Goal: Transaction & Acquisition: Purchase product/service

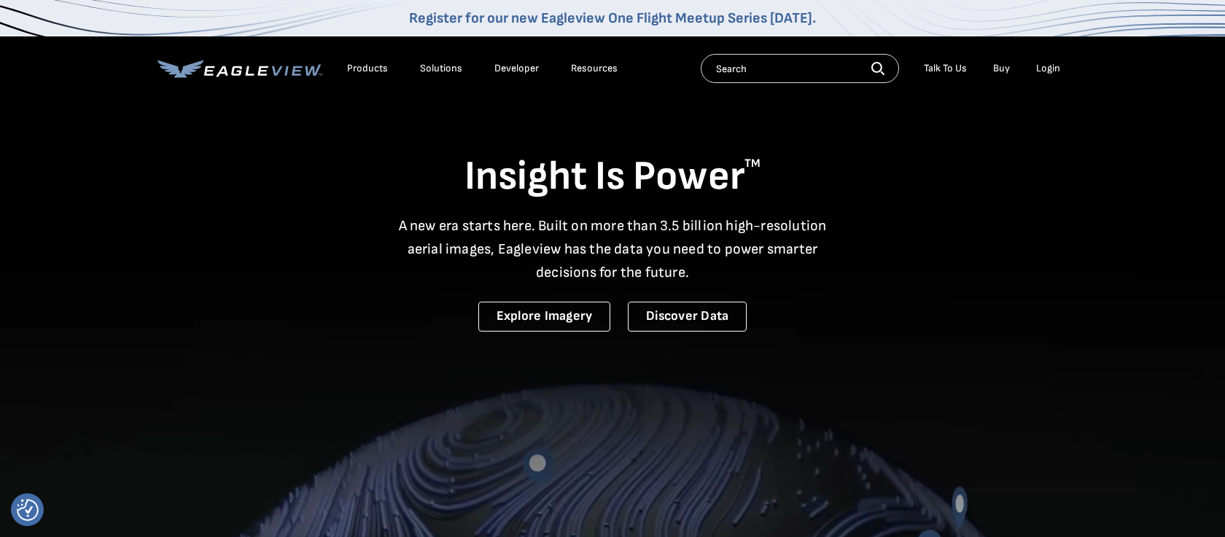
click at [1048, 70] on div "Login" at bounding box center [1048, 68] width 24 height 13
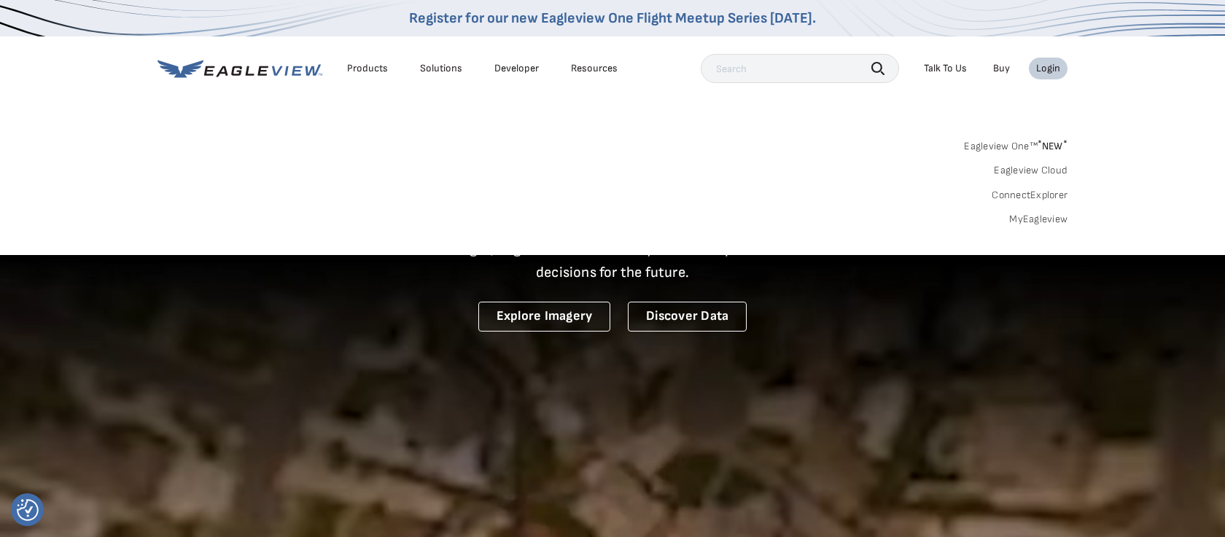
click at [1040, 216] on link "MyEagleview" at bounding box center [1038, 219] width 58 height 13
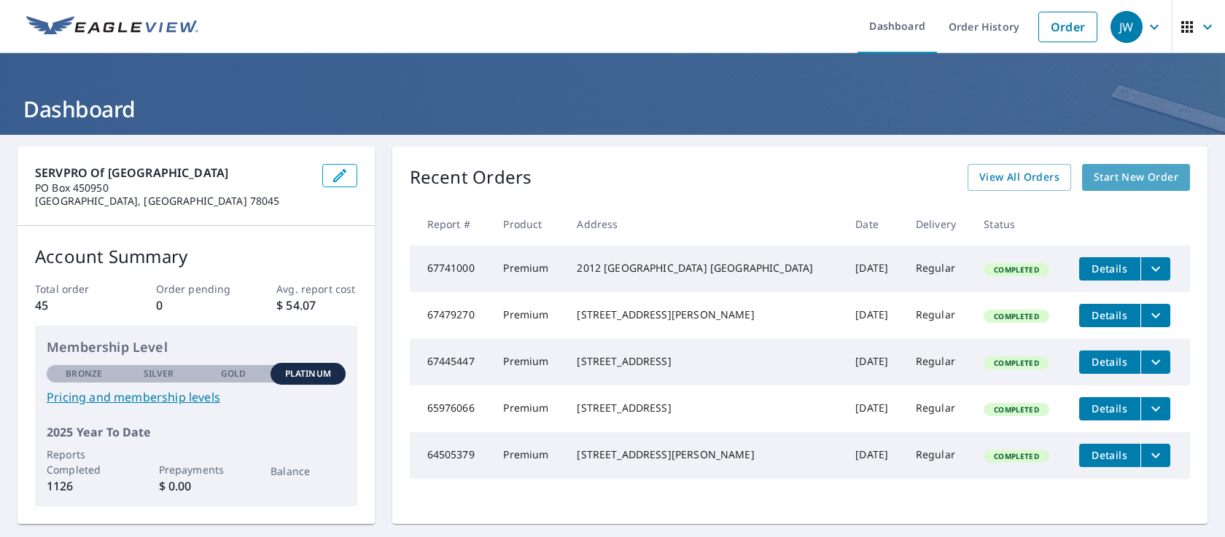
click at [1128, 174] on span "Start New Order" at bounding box center [1136, 177] width 85 height 18
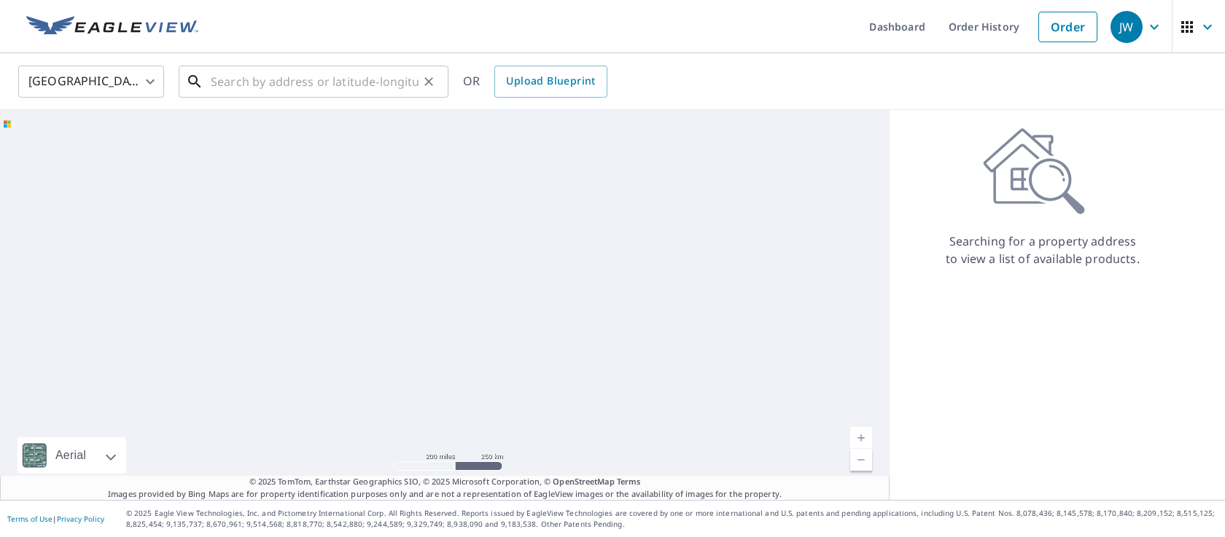
click at [226, 79] on input "text" at bounding box center [315, 81] width 208 height 41
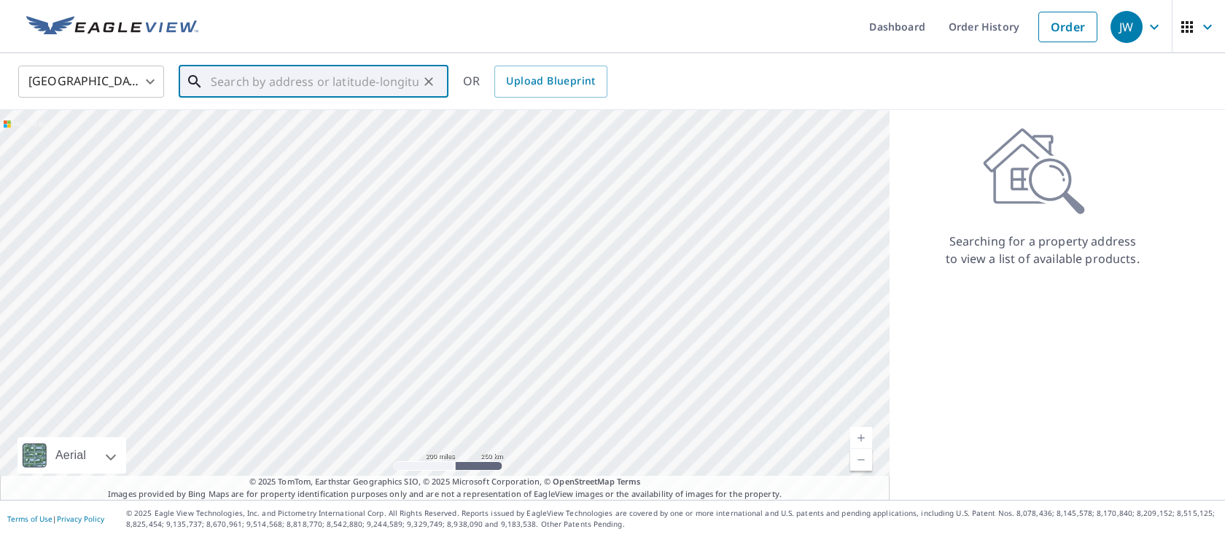
paste input "429 Cayman Ct"
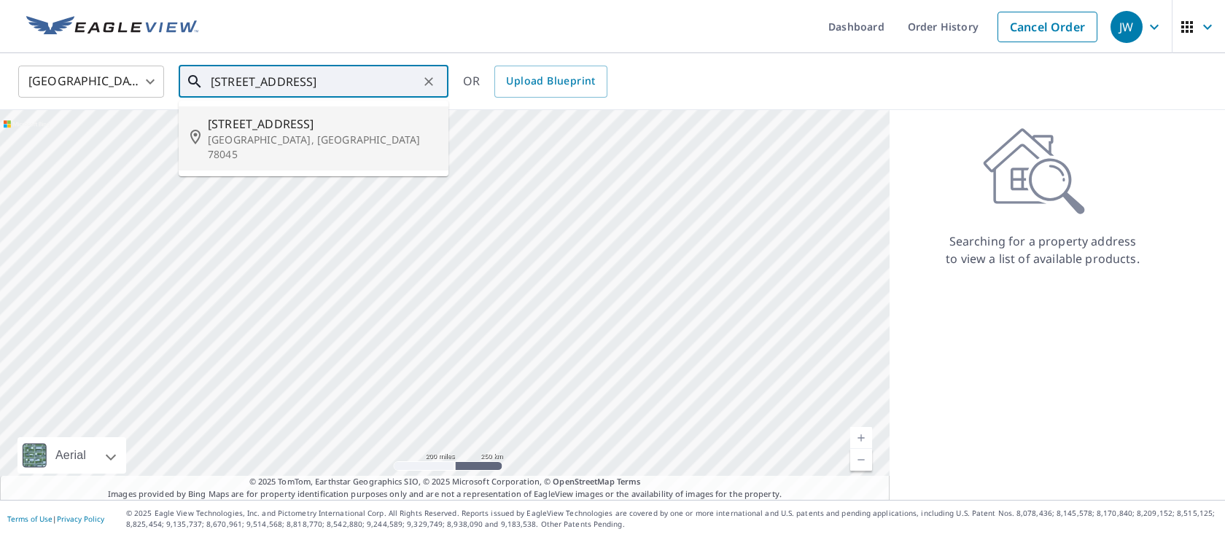
click at [235, 131] on span "429 Cayman Ct" at bounding box center [322, 123] width 229 height 17
type input "429 Cayman Ct Laredo, TX 78045"
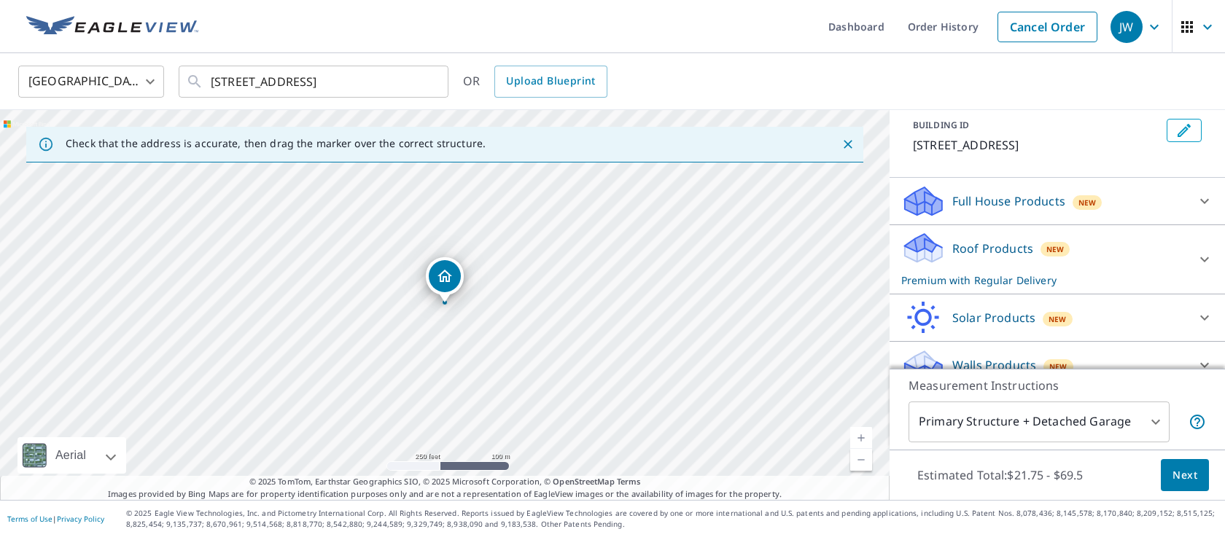
scroll to position [104, 0]
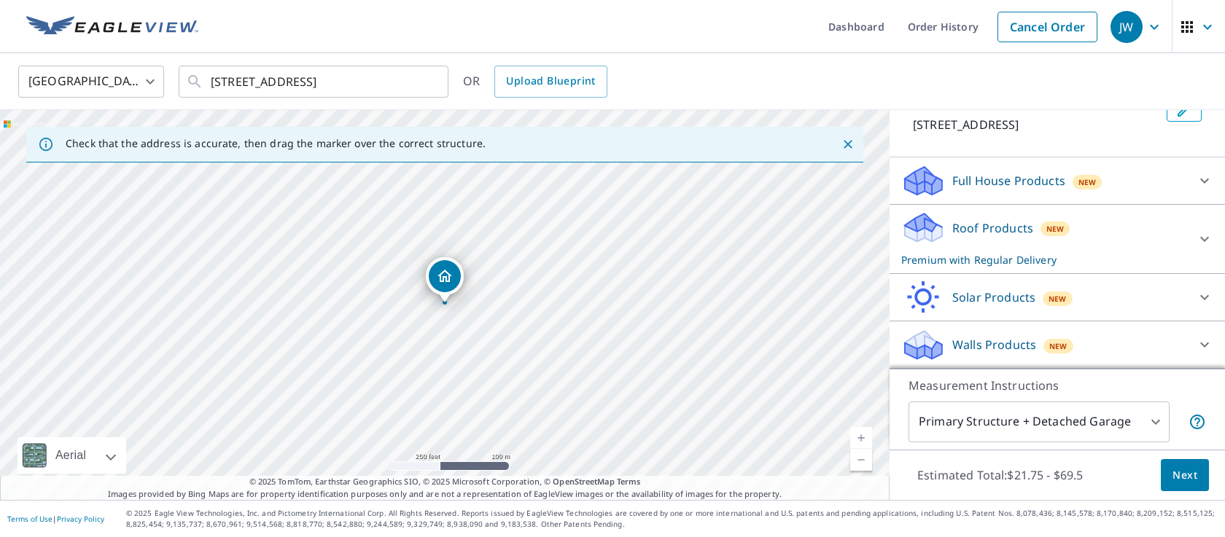
click at [1027, 227] on p "Roof Products" at bounding box center [992, 227] width 81 height 17
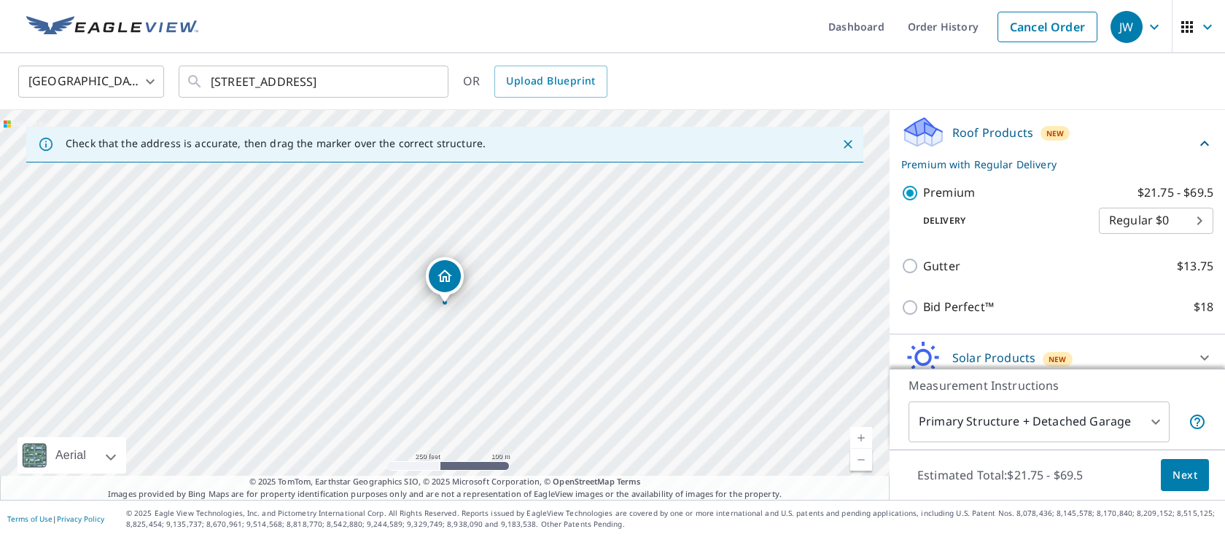
scroll to position [214, 0]
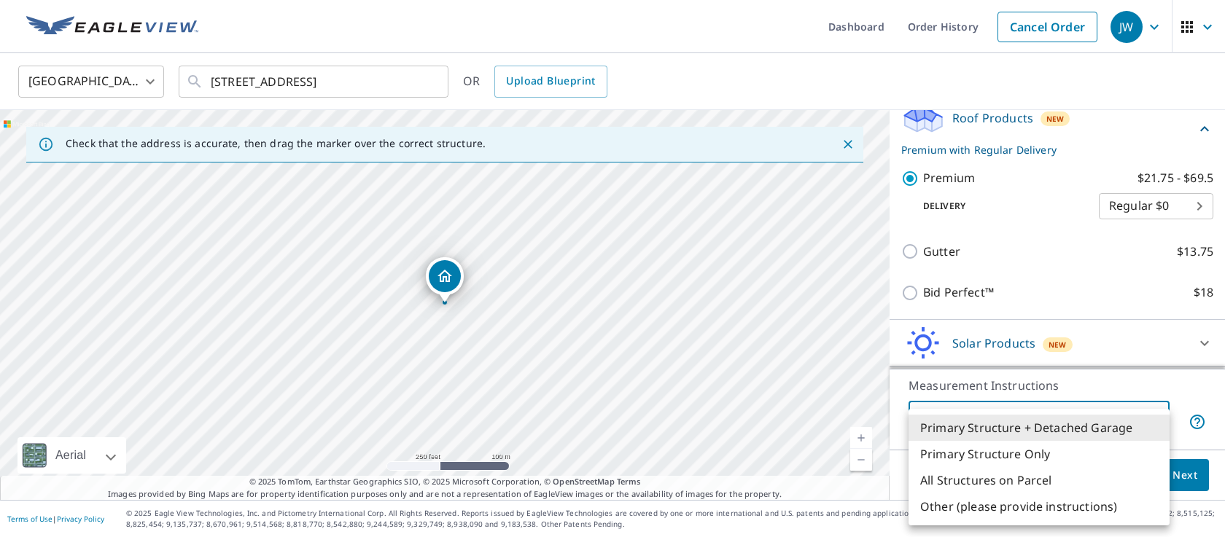
click at [1158, 424] on body "JW JW Dashboard Order History Cancel Order JW United States US ​ 429 Cayman Ct …" at bounding box center [612, 268] width 1225 height 537
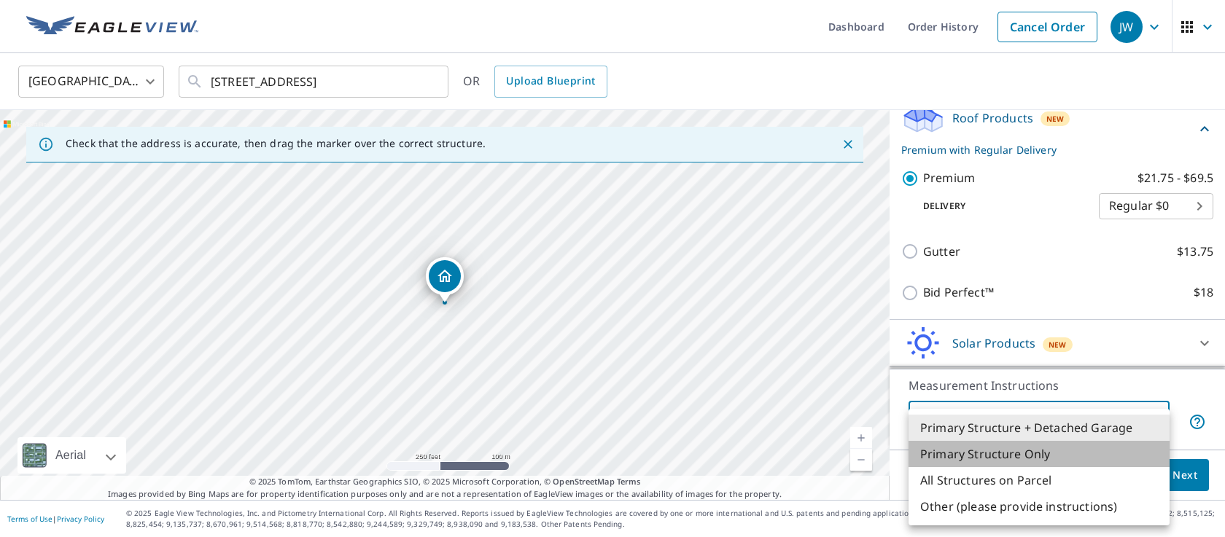
click at [1095, 454] on li "Primary Structure Only" at bounding box center [1038, 454] width 261 height 26
type input "2"
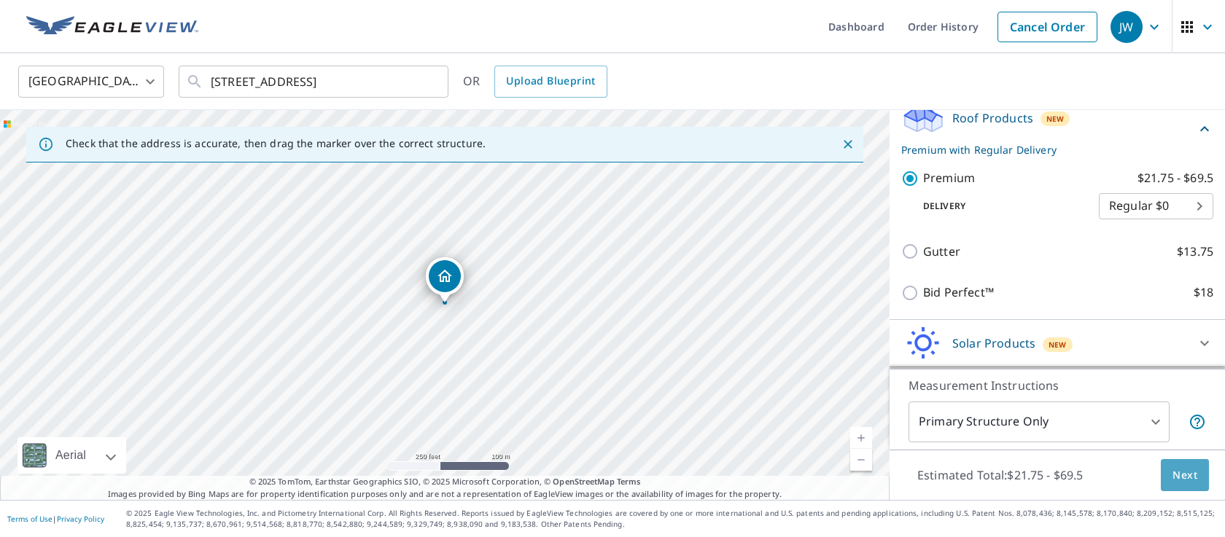
click at [1177, 473] on span "Next" at bounding box center [1184, 476] width 25 height 18
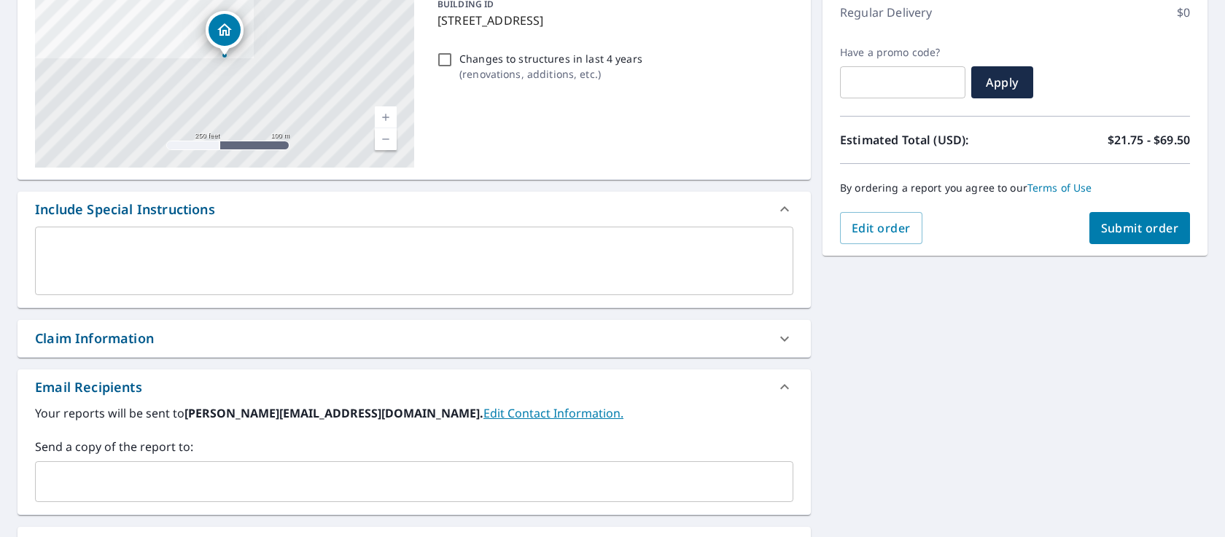
scroll to position [238, 0]
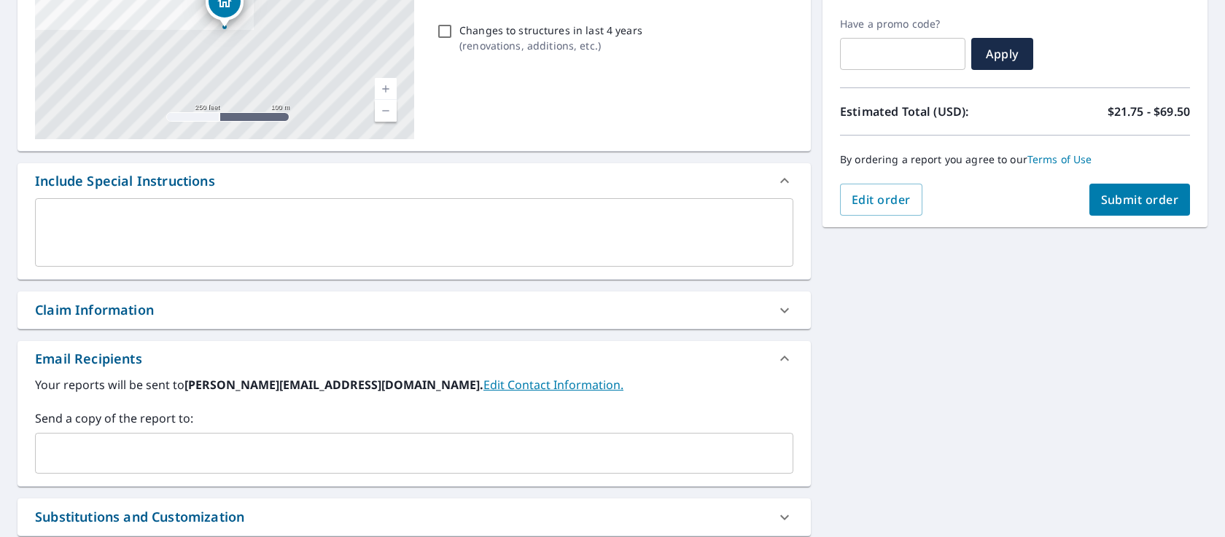
click at [183, 458] on input "text" at bounding box center [403, 454] width 723 height 28
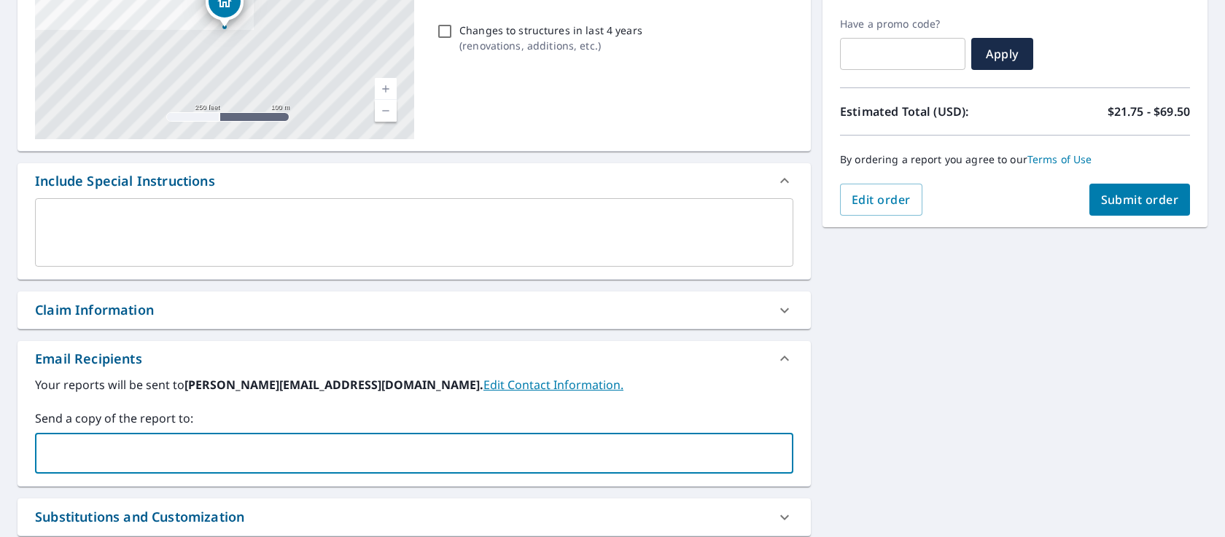
type input "officesp10203@gmail.com"
click at [276, 373] on div "Email Recipients" at bounding box center [413, 358] width 793 height 35
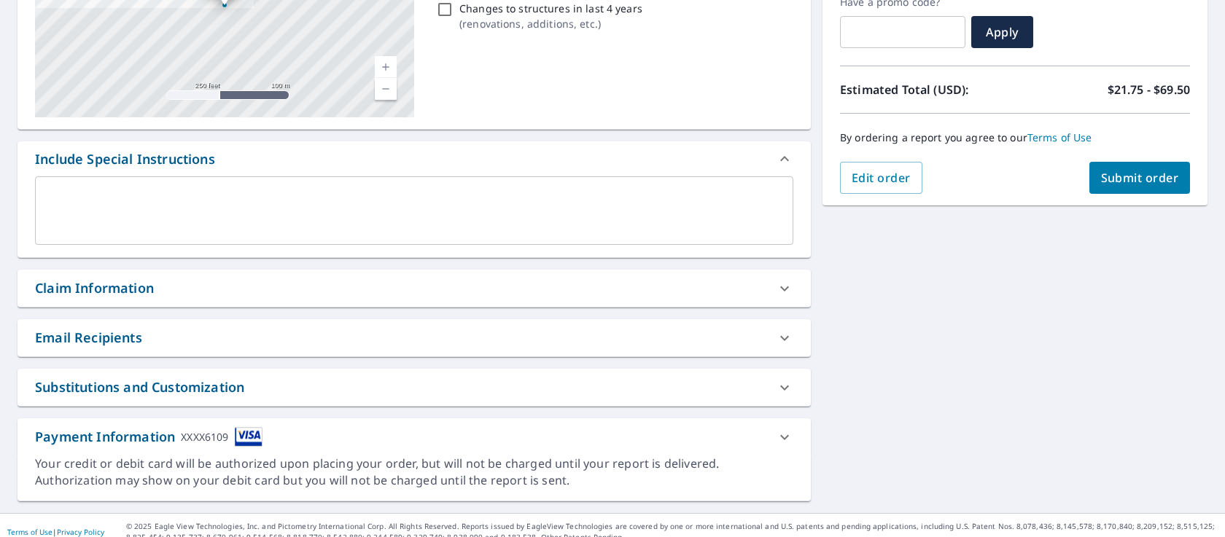
scroll to position [273, 0]
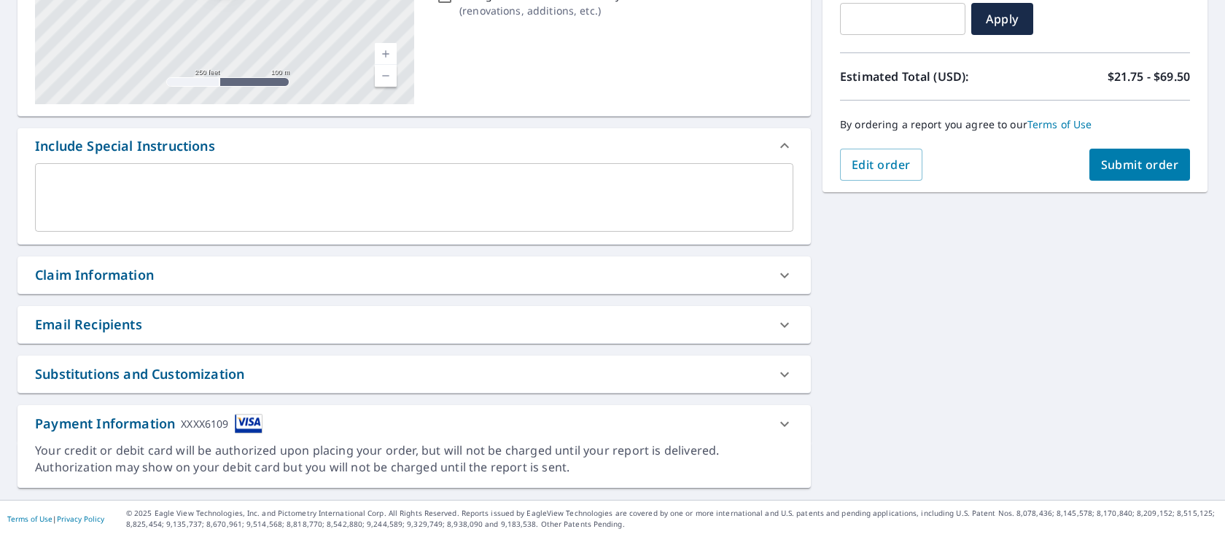
click at [1118, 157] on span "Submit order" at bounding box center [1140, 165] width 78 height 16
